Goal: Find specific page/section

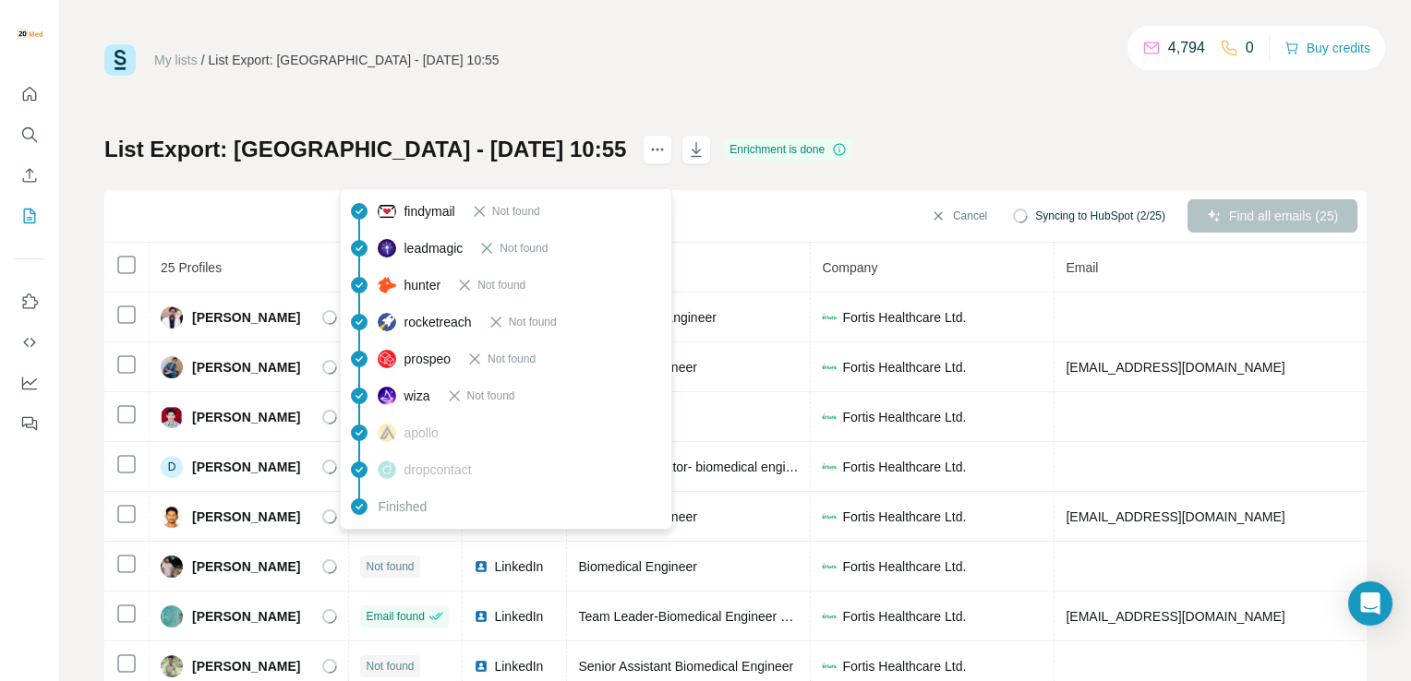
click at [975, 89] on div "My lists / List Export: Fortis Hospital - 11/08/2025 10:55 4,794 0 Buy credits …" at bounding box center [735, 387] width 1262 height 686
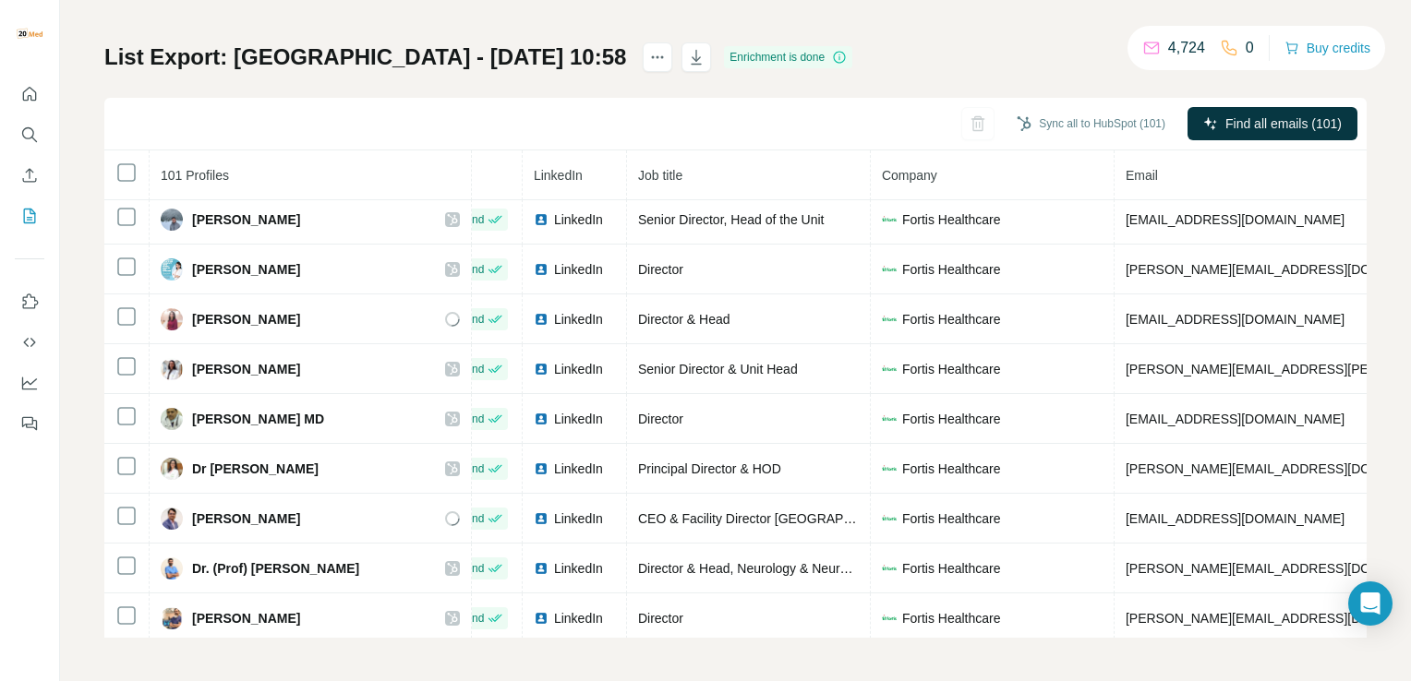
scroll to position [0, 63]
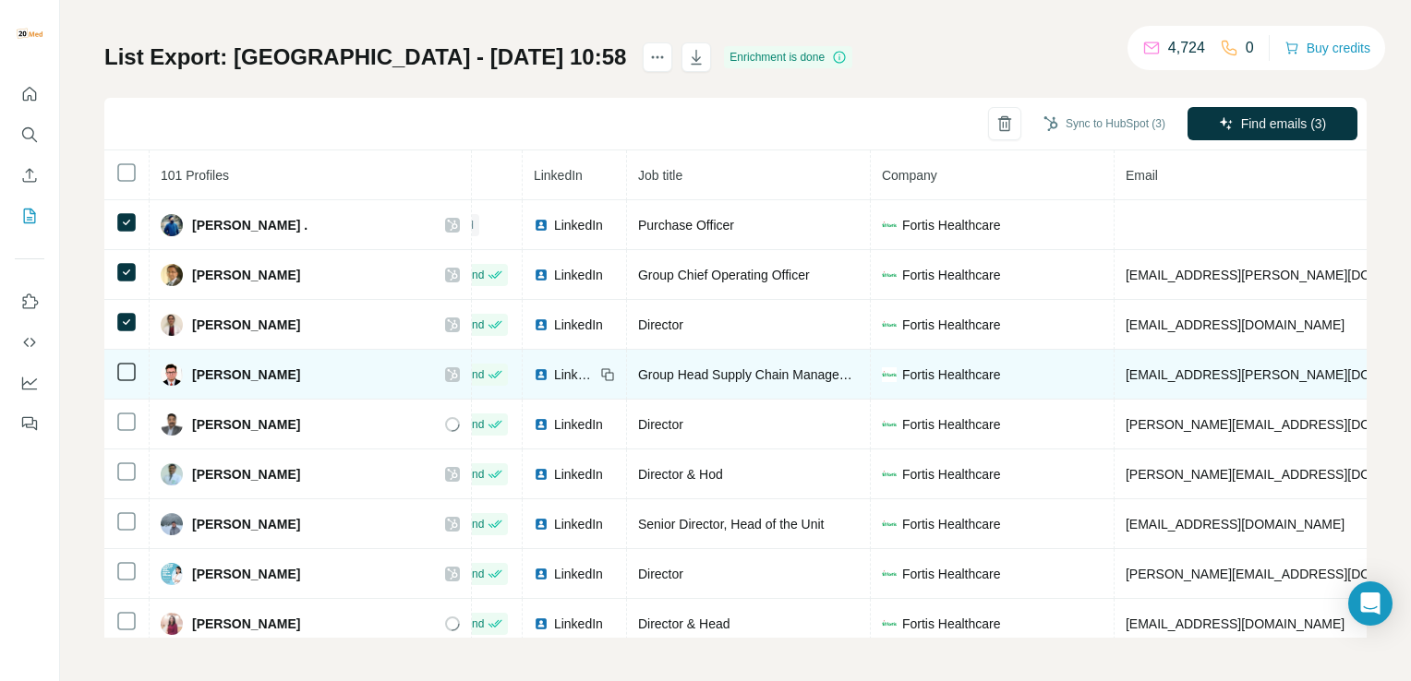
click at [124, 382] on td at bounding box center [126, 375] width 45 height 50
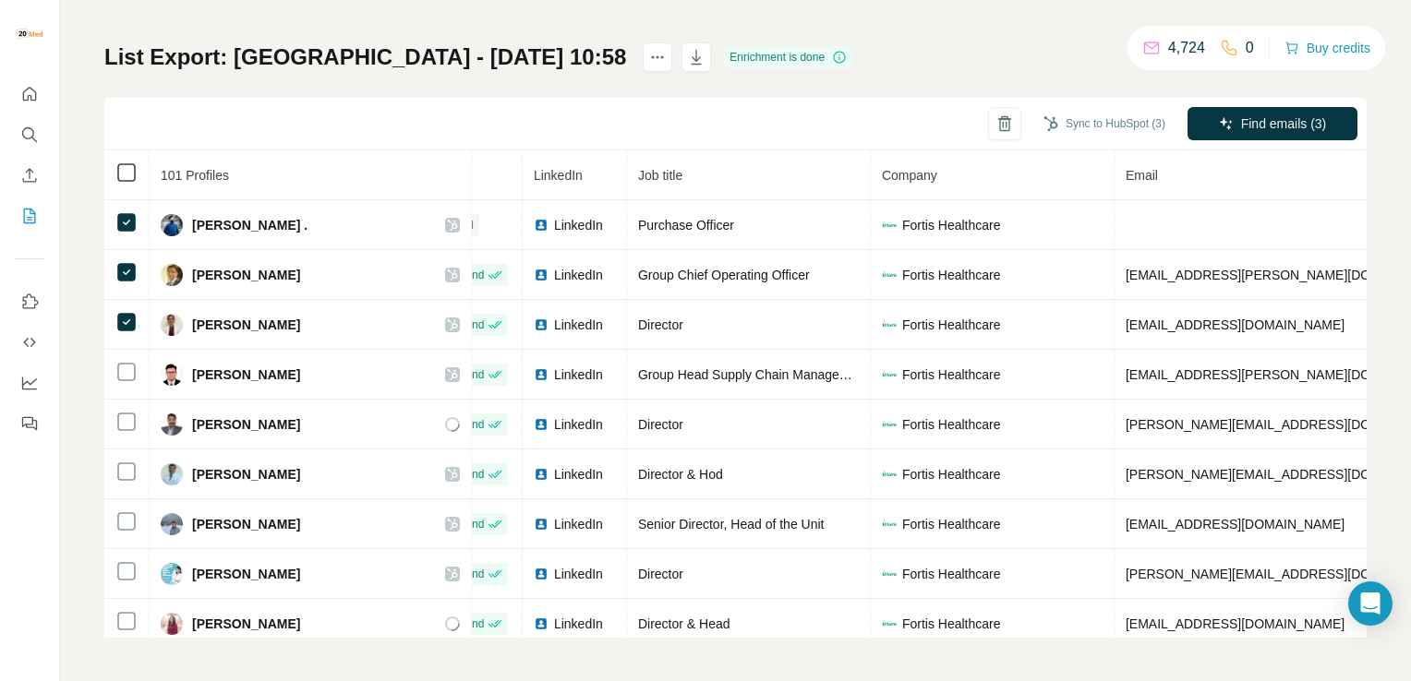
click at [687, 56] on icon "button" at bounding box center [696, 57] width 18 height 18
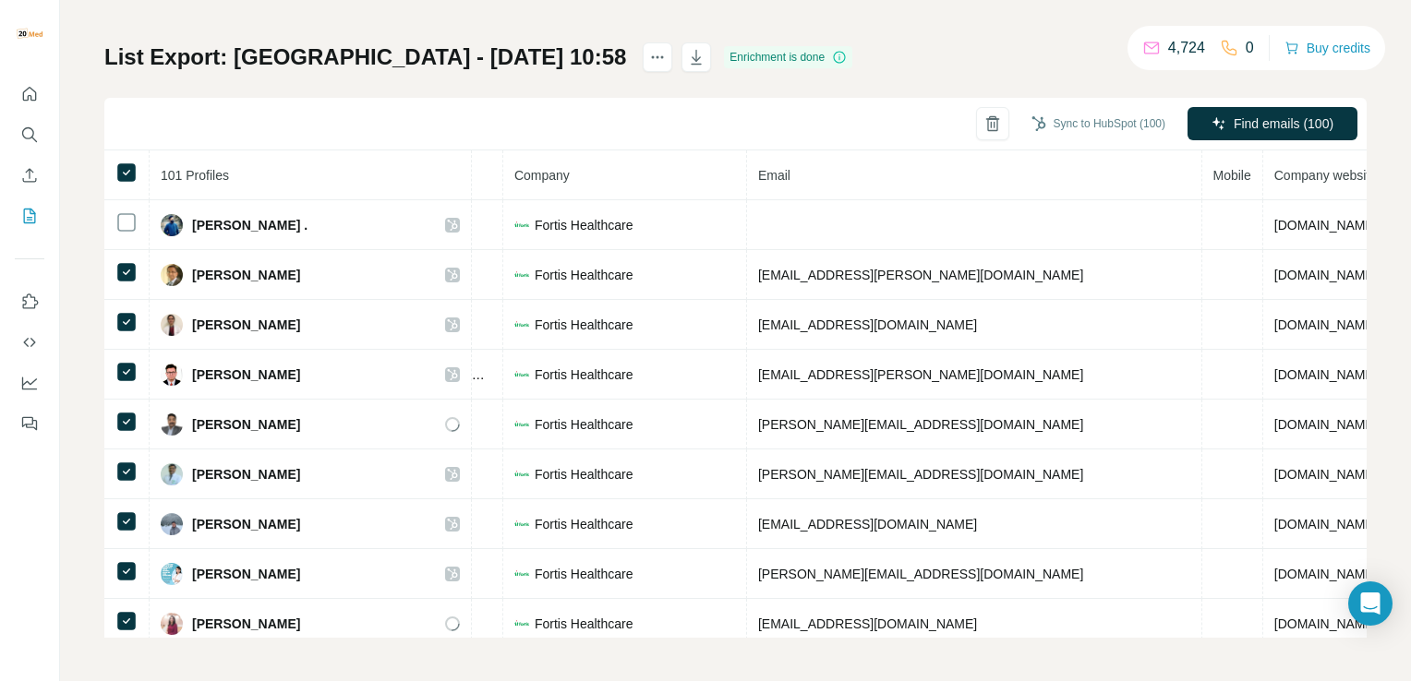
scroll to position [0, 0]
